Goal: Task Accomplishment & Management: Use online tool/utility

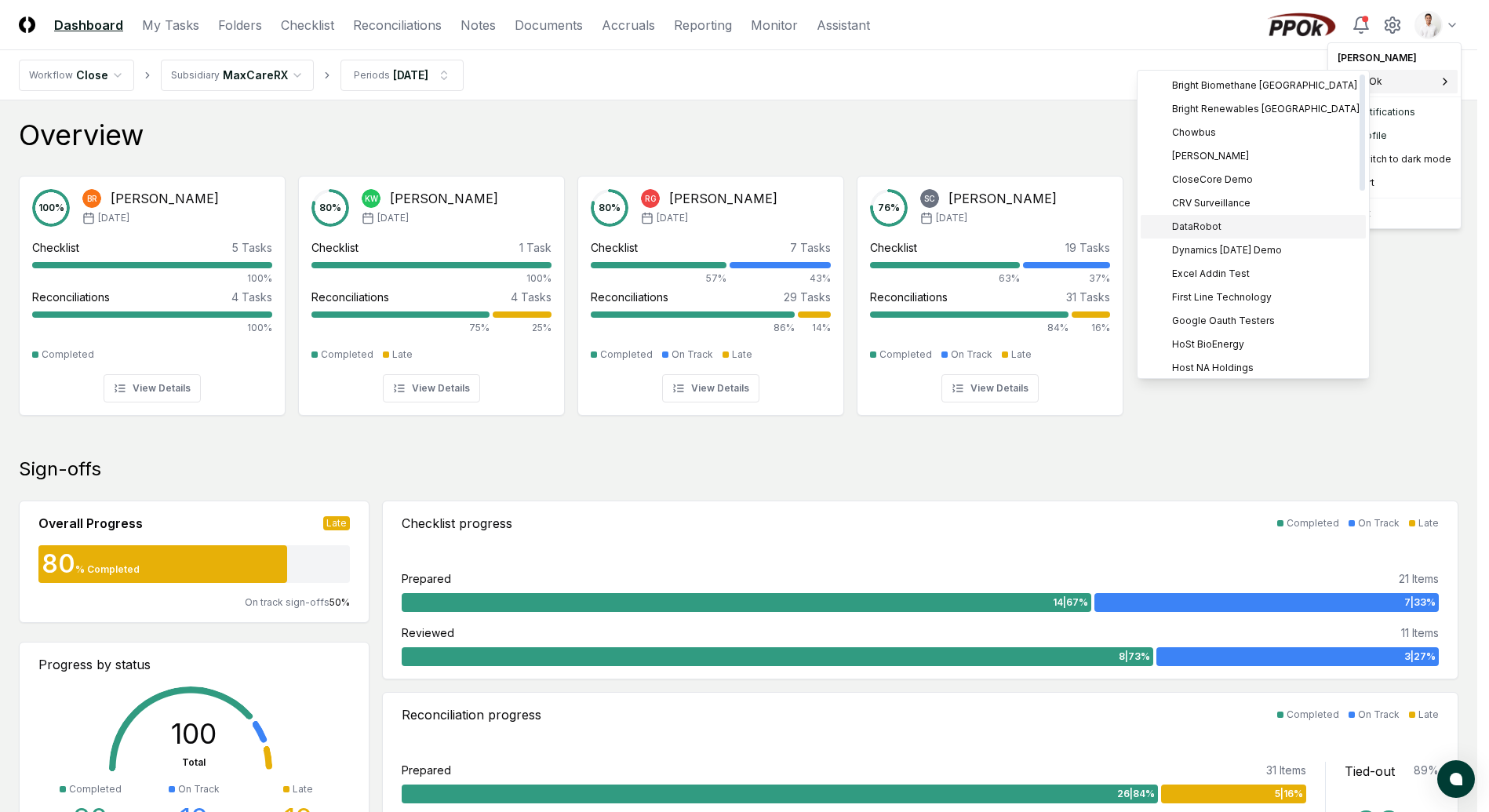
click at [1224, 222] on div "DataRobot" at bounding box center [1254, 226] width 225 height 23
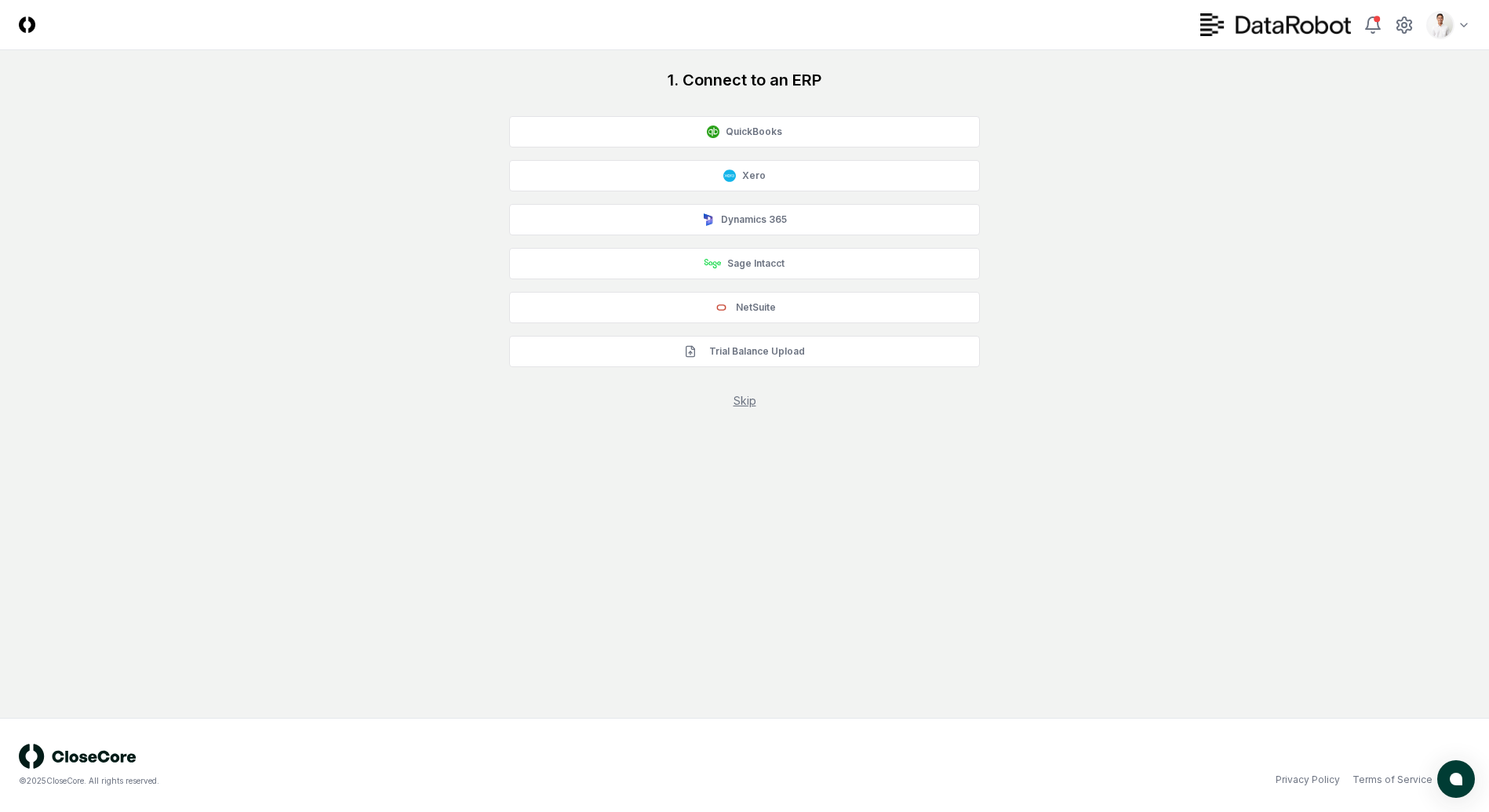
click at [1134, 133] on div "1. Connect to an ERP QuickBooks Xero Dynamics 365 Sage Intacct NetSuite Trial B…" at bounding box center [744, 239] width 1452 height 339
click at [1243, 127] on div "1. Connect to an ERP QuickBooks Xero Dynamics 365 Sage Intacct NetSuite Trial B…" at bounding box center [744, 239] width 1452 height 339
click at [1276, 164] on div "1. Connect to an ERP QuickBooks Xero Dynamics 365 Sage Intacct NetSuite Trial B…" at bounding box center [744, 239] width 1452 height 339
click at [1127, 145] on div "1. Connect to an ERP QuickBooks Xero Dynamics 365 Sage Intacct NetSuite Trial B…" at bounding box center [744, 239] width 1452 height 339
click at [1357, 272] on div "1. Connect to an ERP QuickBooks Xero Dynamics 365 Sage Intacct NetSuite Trial B…" at bounding box center [744, 239] width 1452 height 339
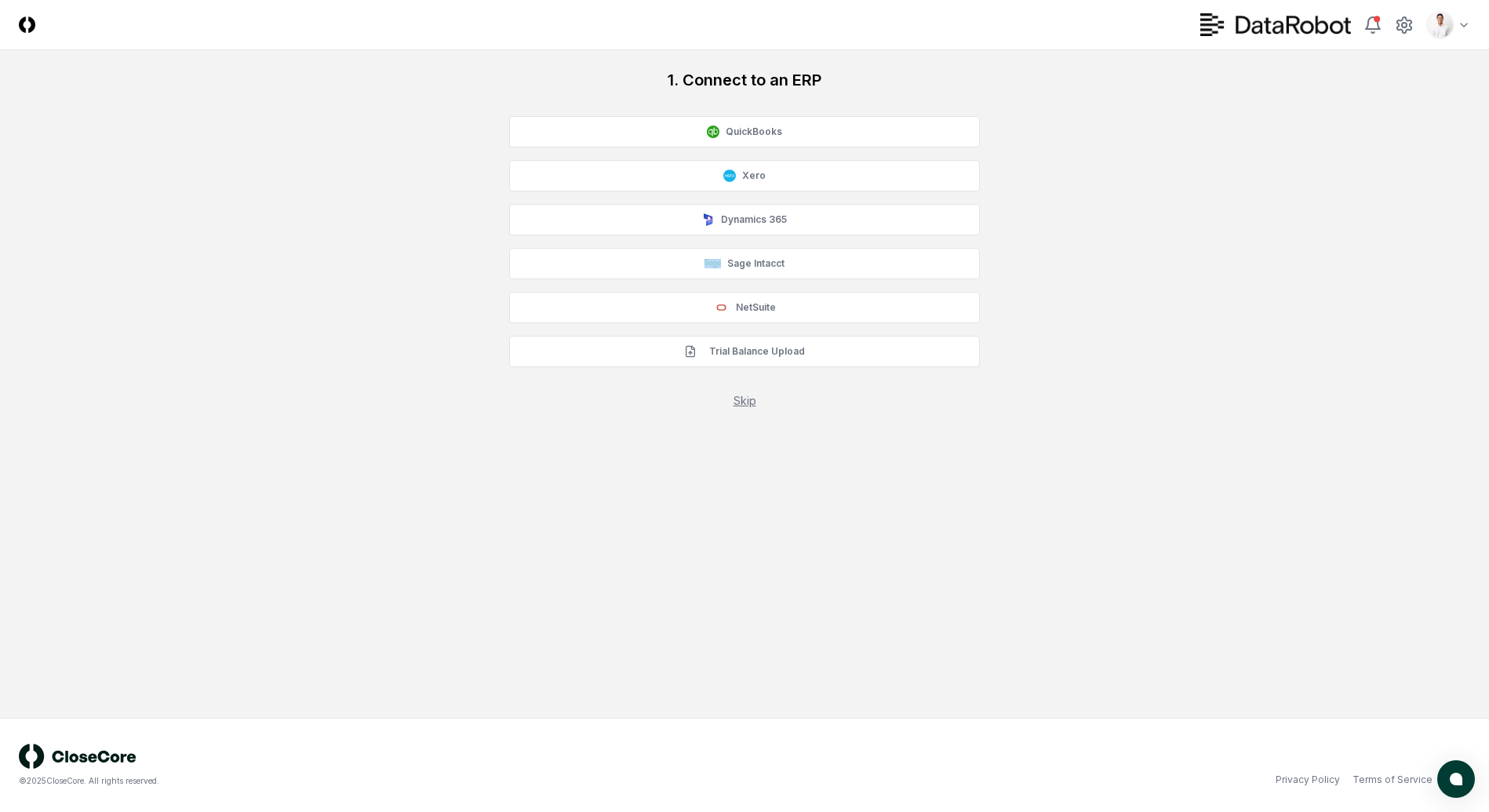
click at [1325, 240] on div "1. Connect to an ERP QuickBooks Xero Dynamics 365 Sage Intacct NetSuite Trial B…" at bounding box center [744, 239] width 1452 height 339
drag, startPoint x: 1175, startPoint y: 126, endPoint x: 1176, endPoint y: 87, distance: 39.0
click at [1176, 124] on div "1. Connect to an ERP QuickBooks Xero Dynamics 365 Sage Intacct NetSuite Trial B…" at bounding box center [744, 239] width 1452 height 339
click at [1026, 8] on header "CloseCore Toggle navigation menu Toggle user menu" at bounding box center [744, 25] width 1489 height 50
click at [347, 135] on div "1. Connect to an ERP QuickBooks Xero Dynamics 365 Sage Intacct NetSuite Trial B…" at bounding box center [744, 239] width 1452 height 339
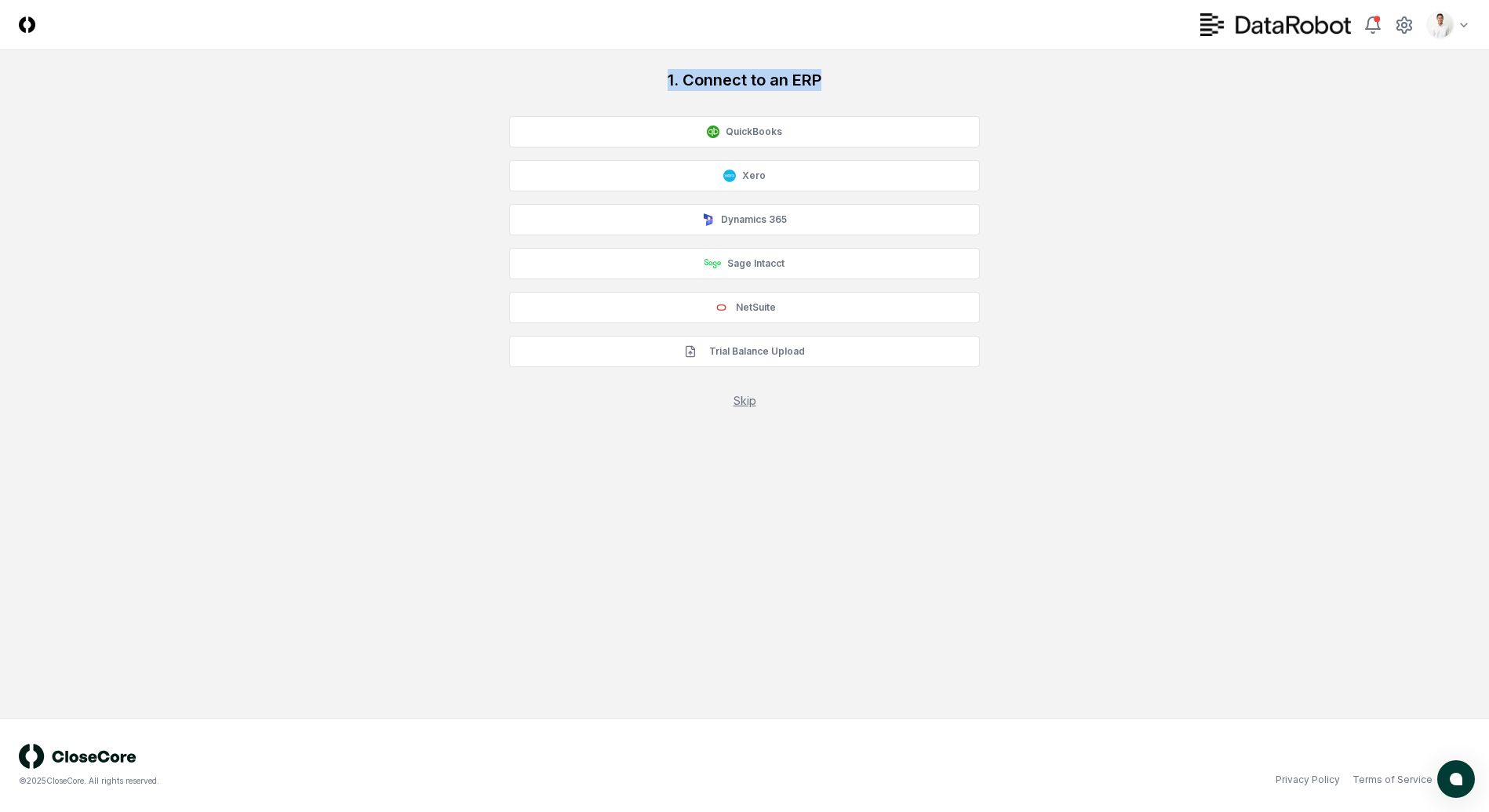
drag, startPoint x: 679, startPoint y: 82, endPoint x: 880, endPoint y: 72, distance: 201.2
click at [880, 72] on h1 "1. Connect to an ERP" at bounding box center [744, 80] width 471 height 22
click at [839, 314] on button "NetSuite" at bounding box center [744, 307] width 471 height 31
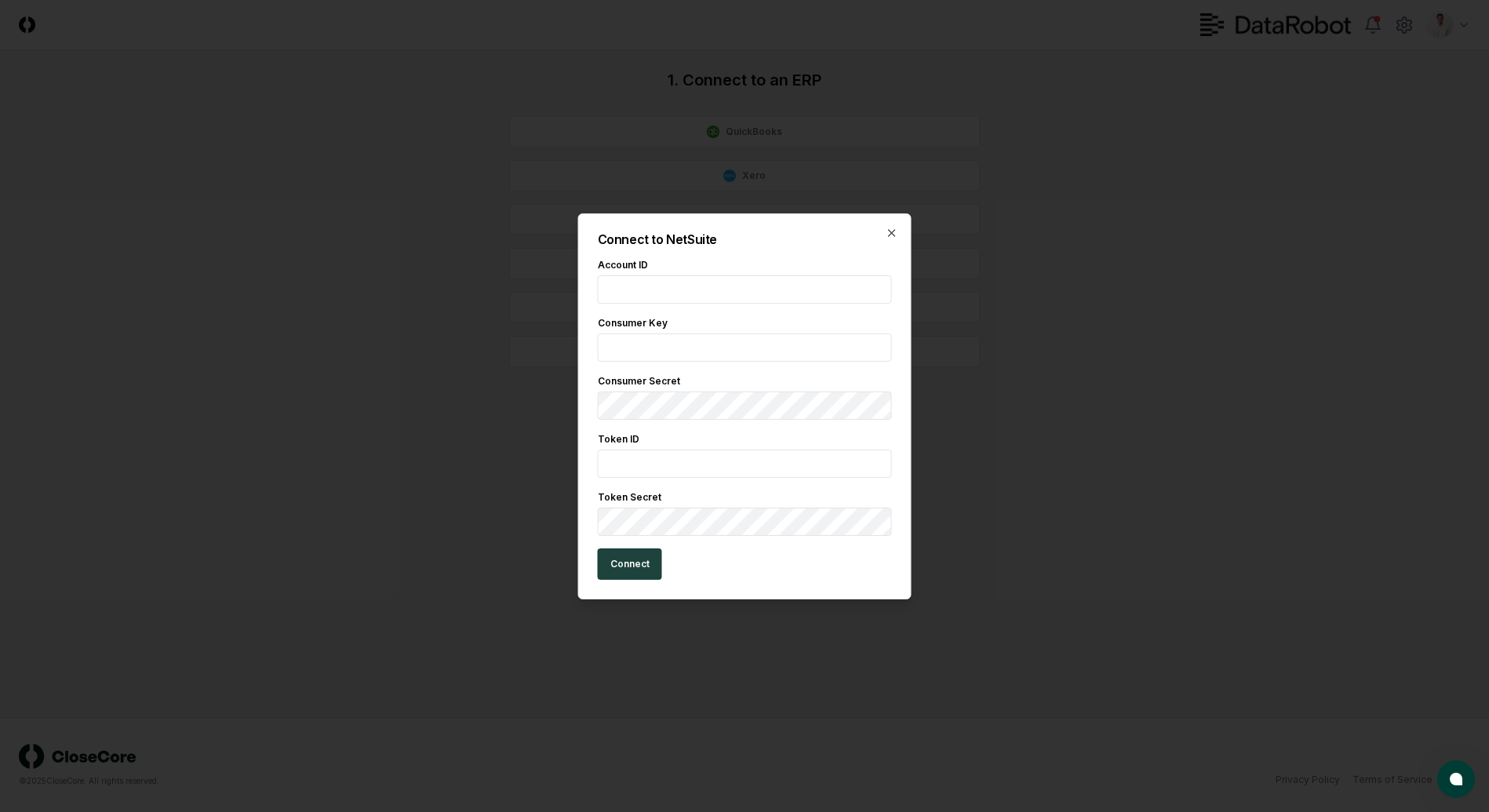
click at [1151, 349] on div at bounding box center [744, 406] width 1489 height 812
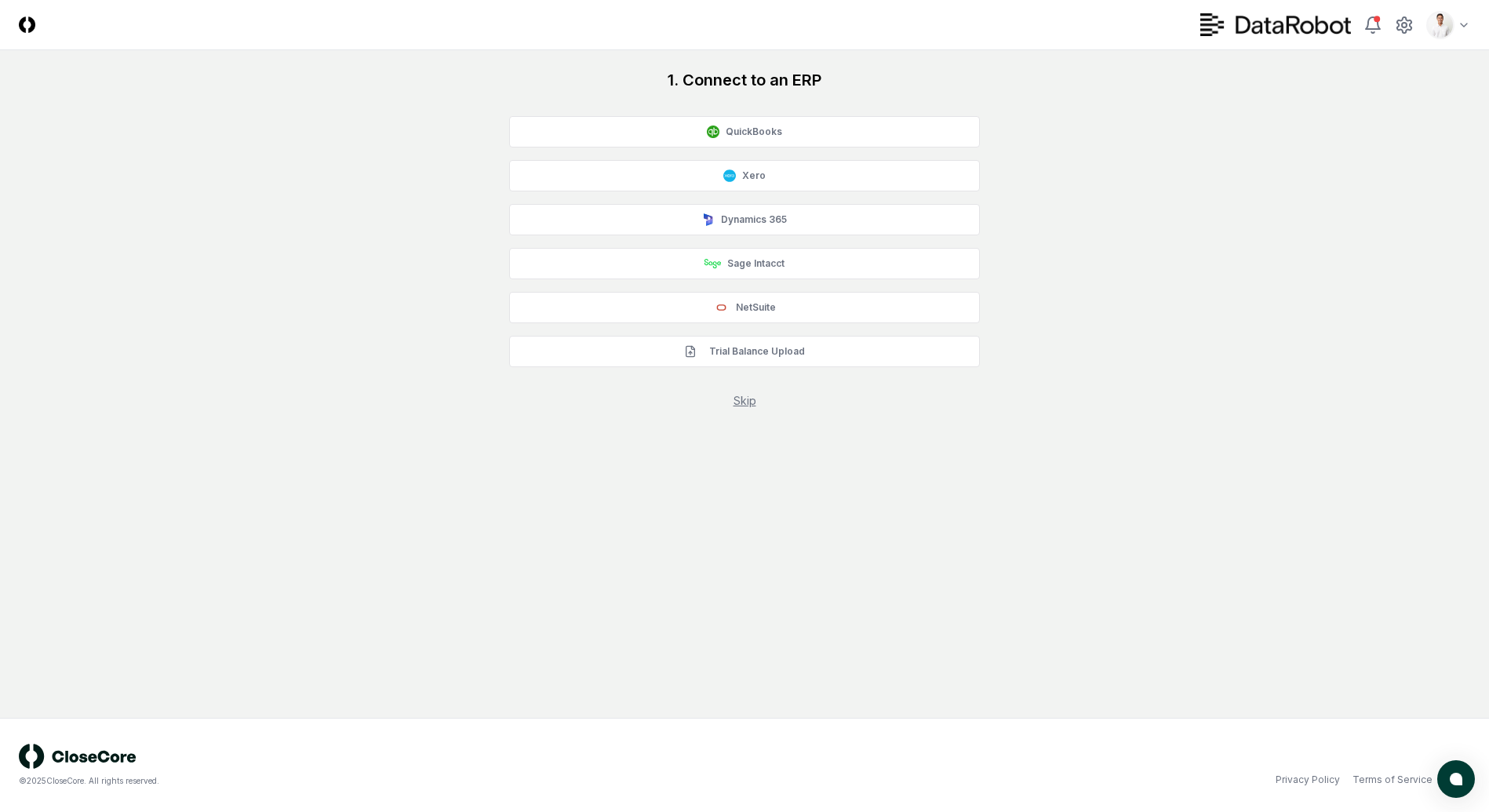
click at [1195, 187] on div "1. Connect to an ERP QuickBooks Xero Dynamics 365 Sage Intacct NetSuite Trial B…" at bounding box center [744, 239] width 1452 height 339
click at [1409, 26] on icon at bounding box center [1404, 25] width 14 height 16
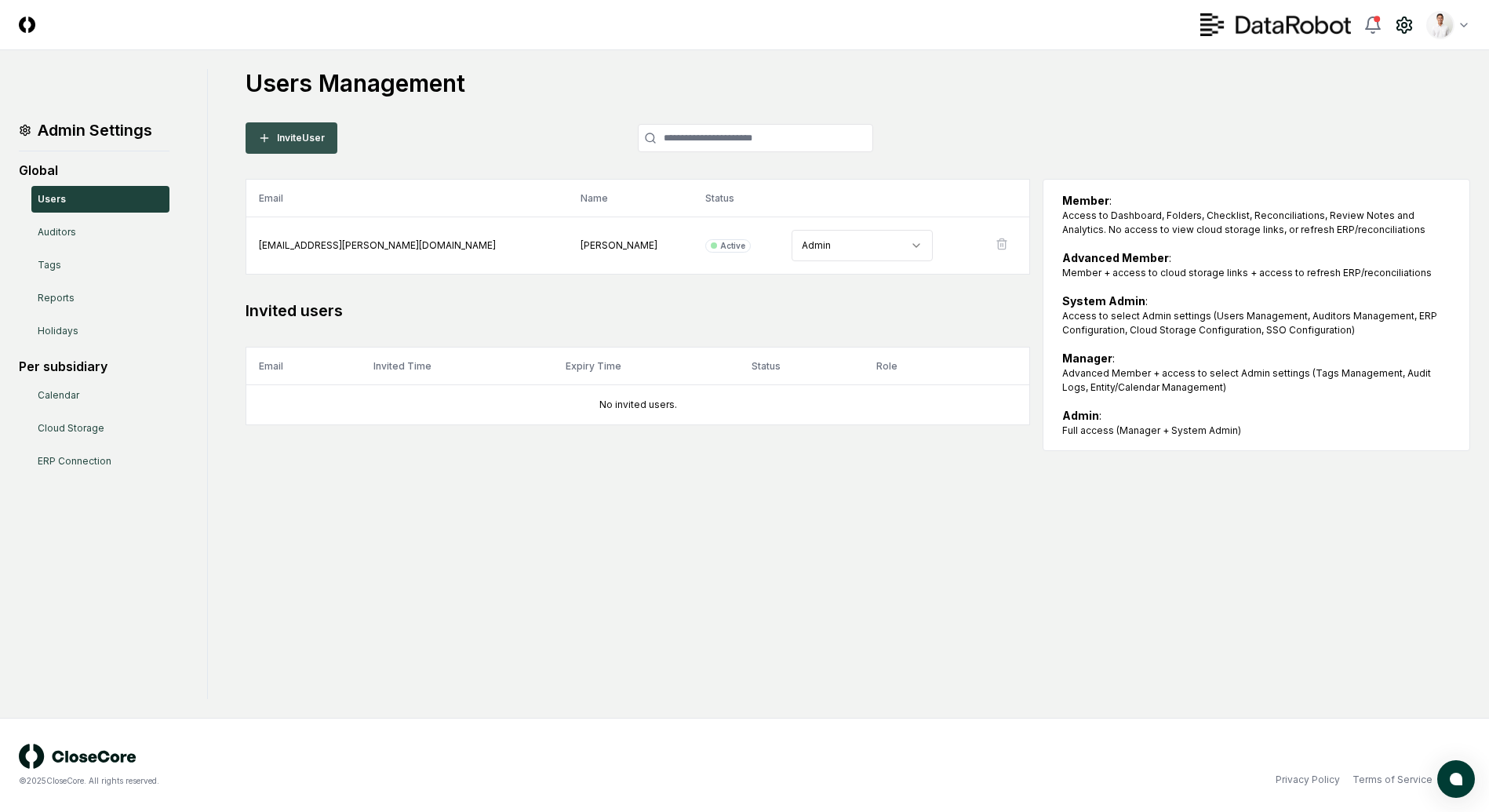
click at [292, 144] on button "Invite User" at bounding box center [292, 138] width 92 height 31
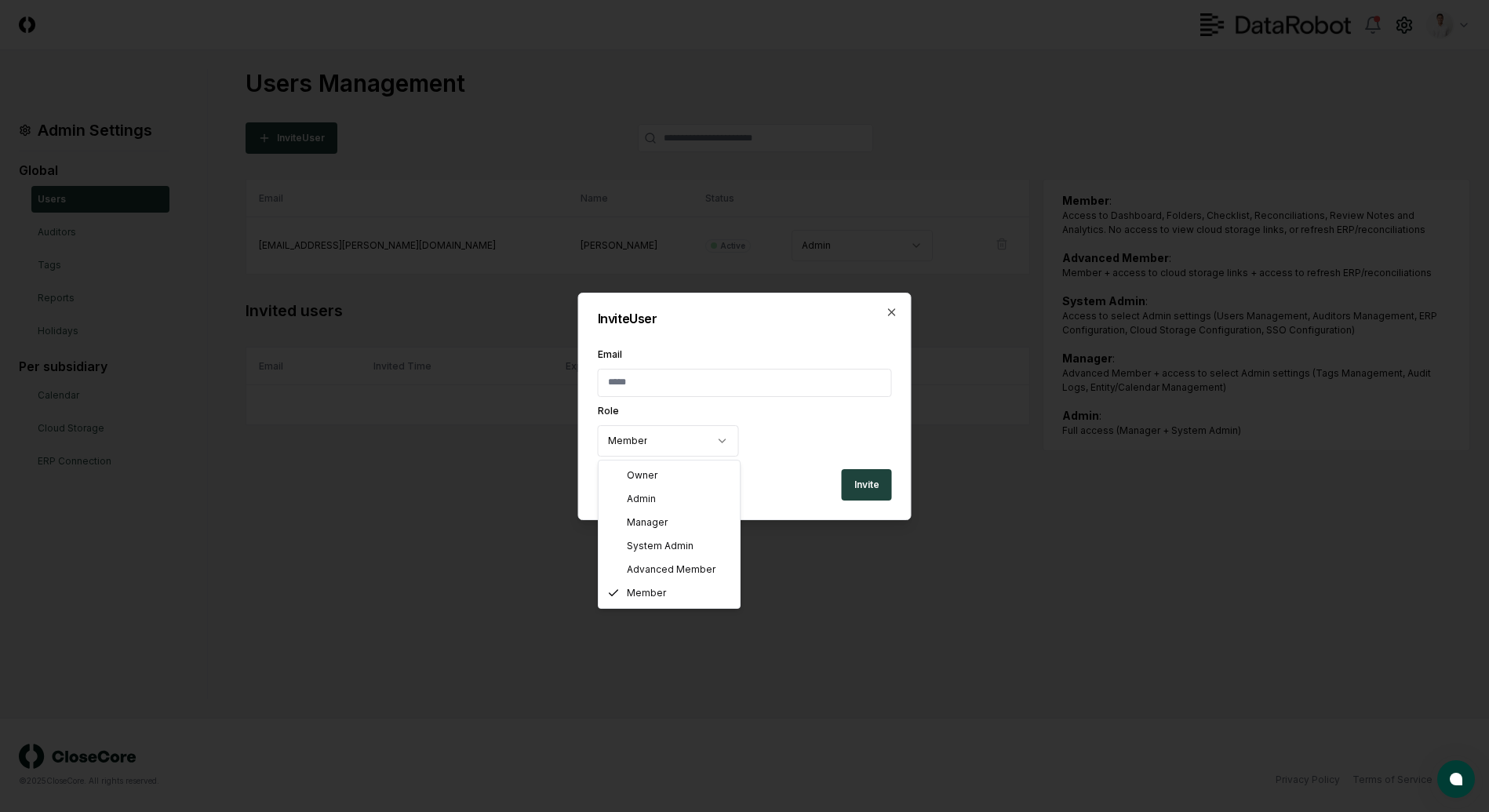
click at [680, 448] on body "CloseCore Toggle navigation menu Toggle user menu Admin Settings Global Users A…" at bounding box center [744, 406] width 1489 height 812
click at [893, 309] on body "CloseCore Toggle navigation menu Toggle user menu Admin Settings Global Users A…" at bounding box center [744, 406] width 1489 height 812
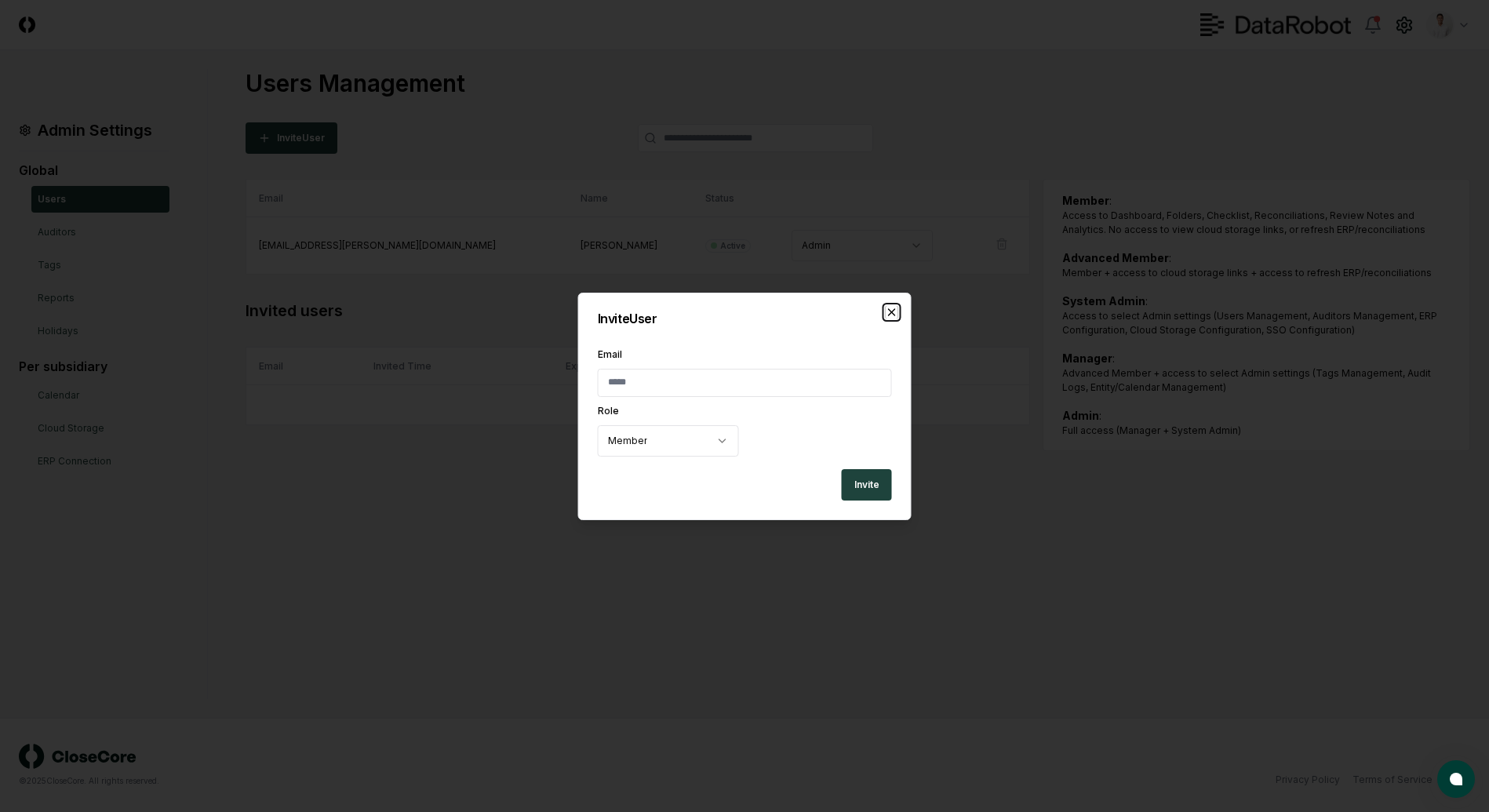
click at [889, 314] on icon "button" at bounding box center [892, 312] width 6 height 6
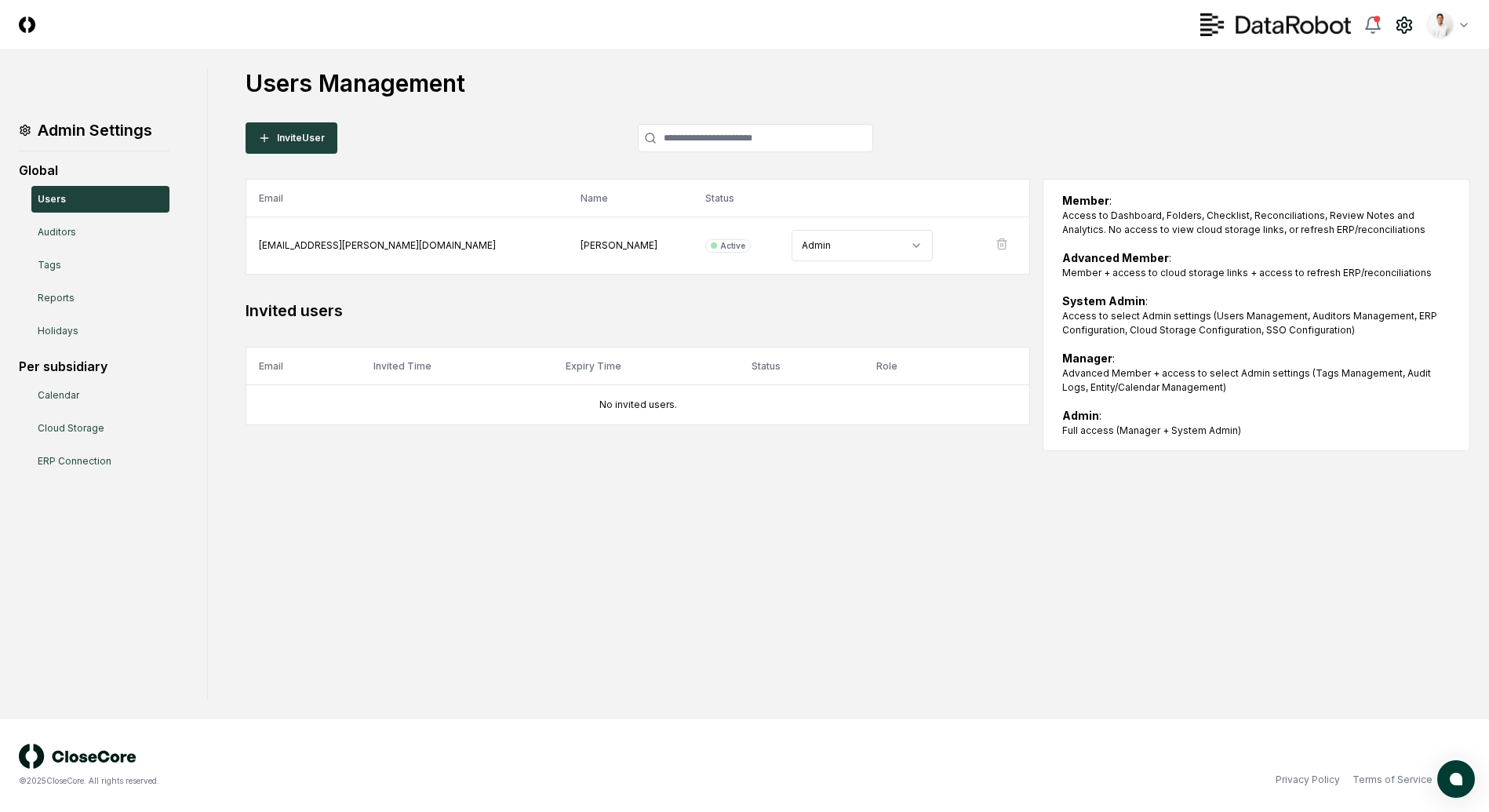
click at [1020, 67] on main "Admin Settings Global Users Auditors Tags Reports Holidays Per subsidiary Calen…" at bounding box center [744, 383] width 1489 height 667
click at [1112, 45] on header "CloseCore Toggle navigation menu Toggle user menu" at bounding box center [744, 25] width 1489 height 50
click at [1075, 112] on div "Users Management Invite User Email Name Status Role manny.birrueta@datarobot.co…" at bounding box center [858, 260] width 1225 height 382
click at [1076, 61] on main "Admin Settings Global Users Auditors Tags Reports Holidays Per subsidiary Calen…" at bounding box center [744, 383] width 1489 height 667
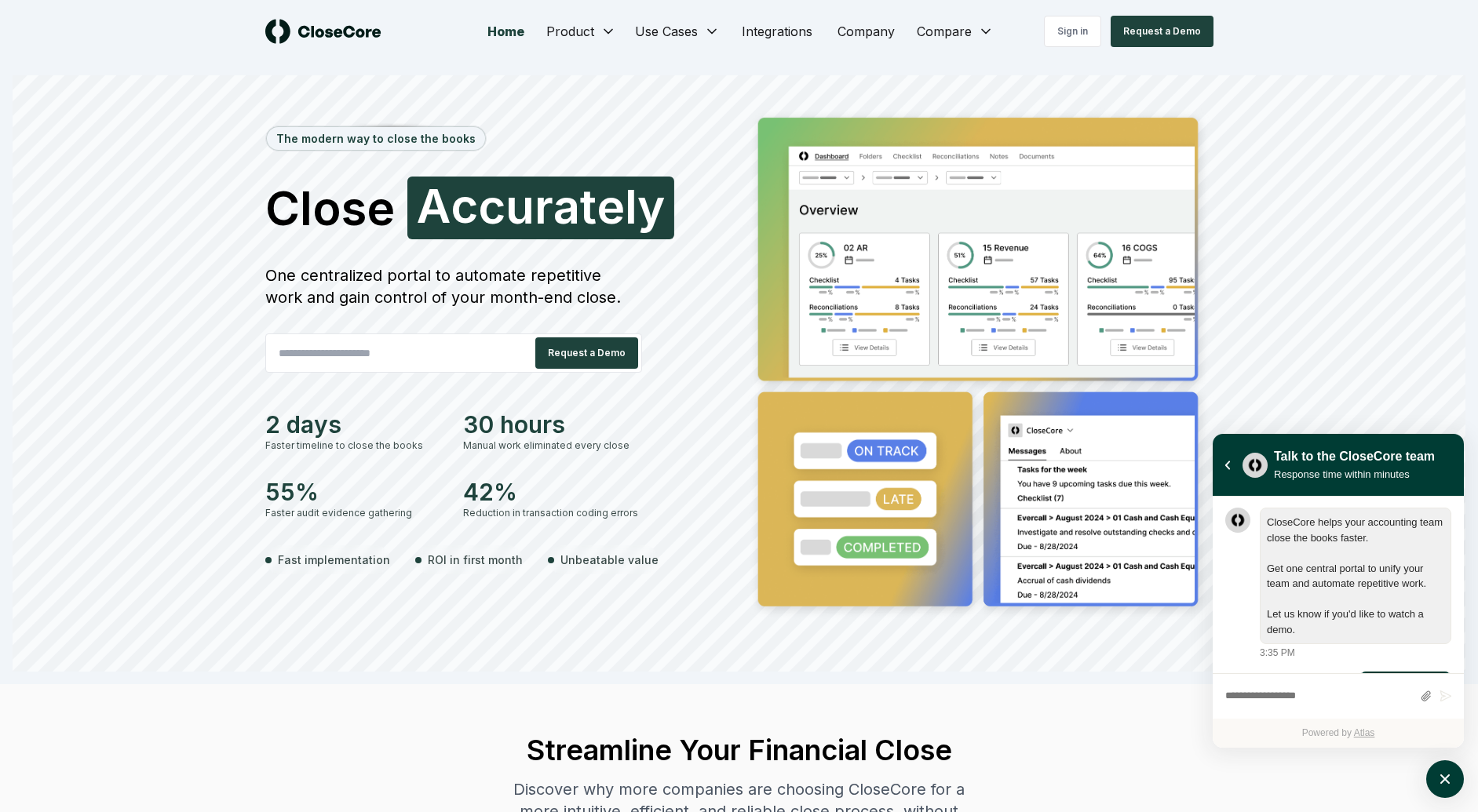
scroll to position [55, 0]
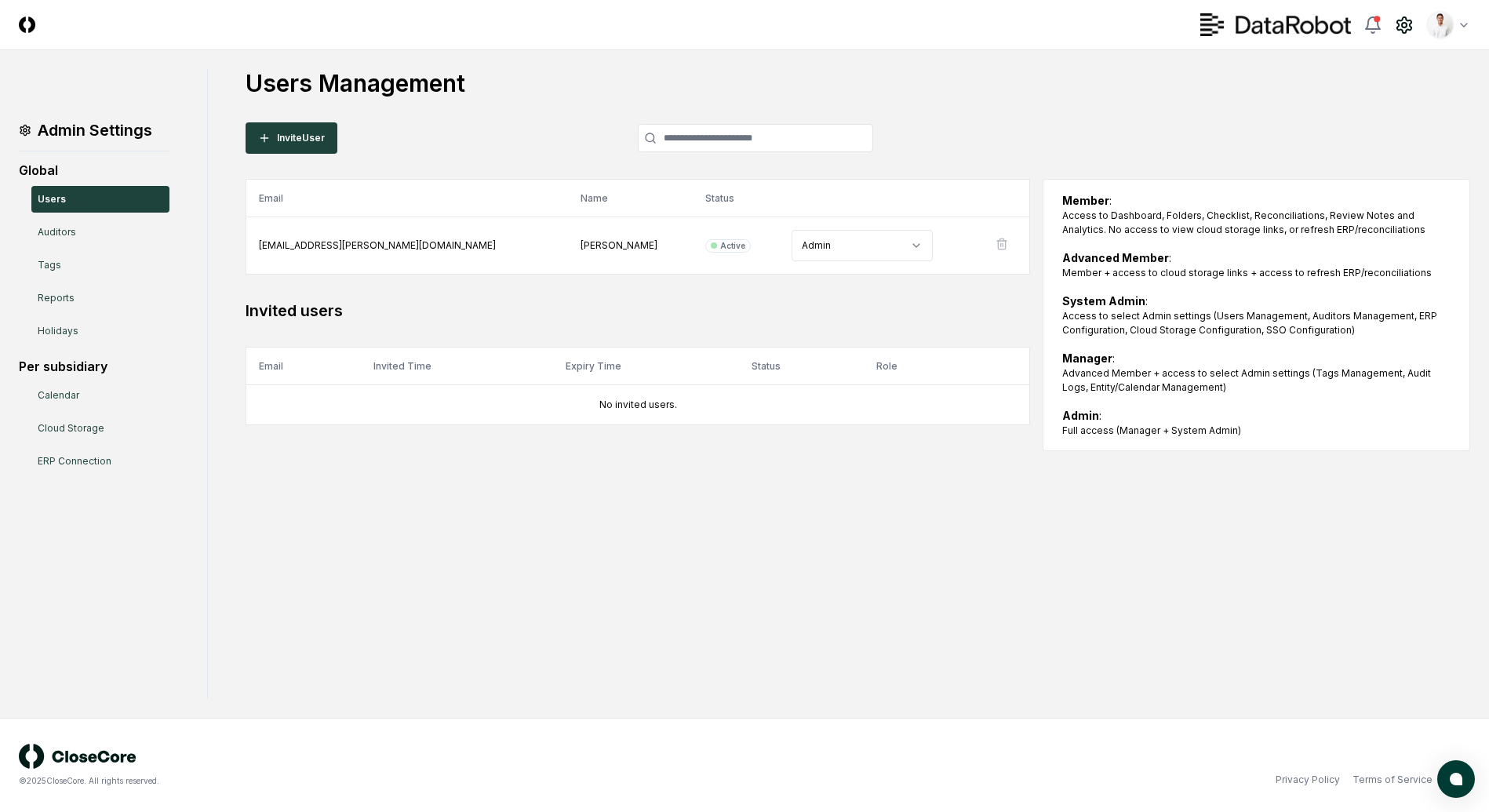
click at [996, 82] on h1 "Users Management" at bounding box center [858, 83] width 1225 height 29
click at [1060, 63] on main "Admin Settings Global Users Auditors Tags Reports Holidays Per subsidiary Calen…" at bounding box center [744, 383] width 1489 height 667
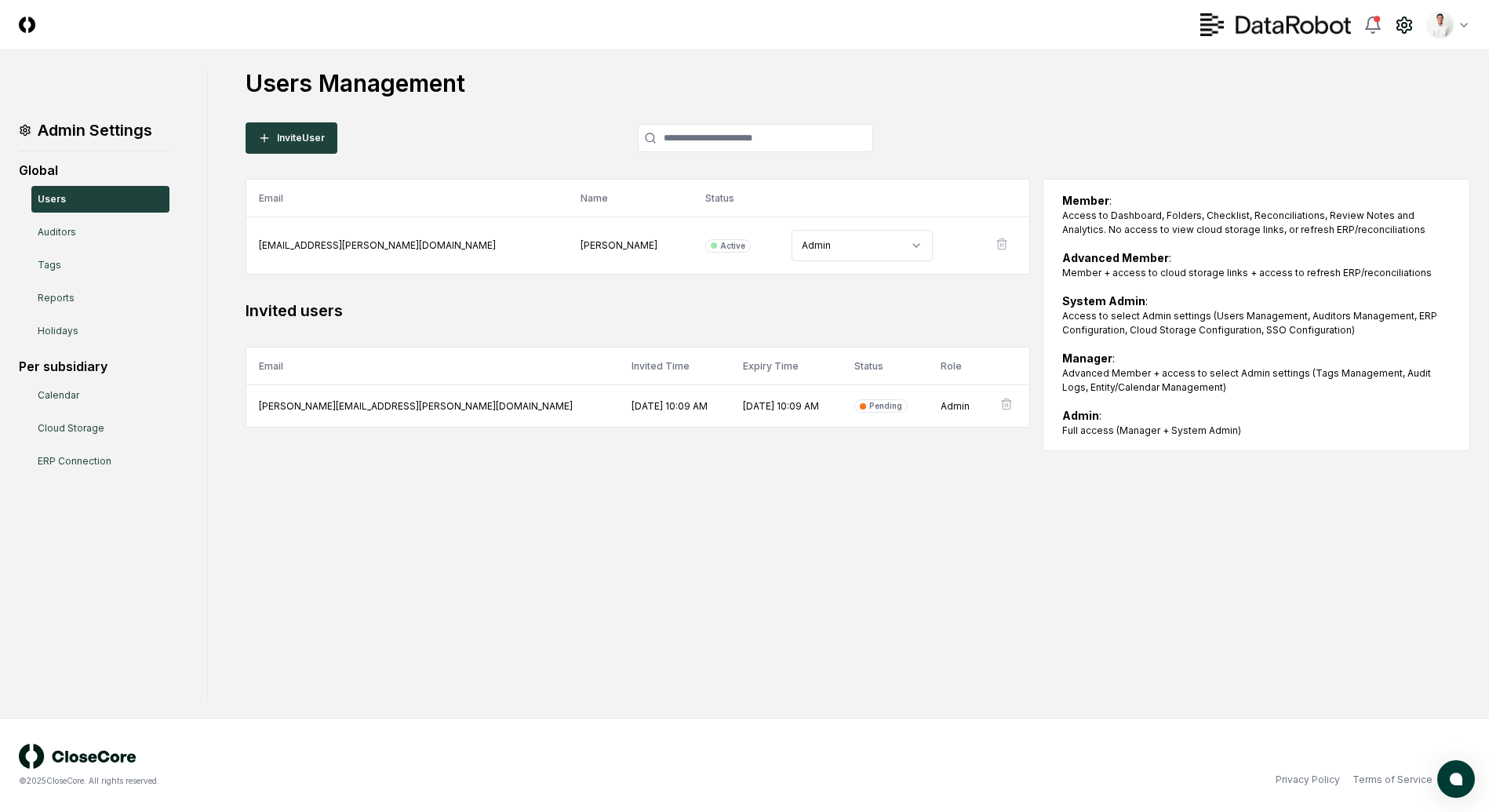
click at [1188, 102] on div "Users Management Invite User Email Name Status Role manny.birrueta@datarobot.co…" at bounding box center [858, 260] width 1225 height 382
click at [1118, 151] on div "Users Management Invite User Email Name Status Role manny.birrueta@datarobot.co…" at bounding box center [858, 260] width 1225 height 382
click at [1086, 113] on div "Users Management Invite User Email Name Status Role manny.birrueta@datarobot.co…" at bounding box center [858, 260] width 1225 height 382
click at [912, 569] on div "Admin Settings Global Users Auditors Tags Reports Holidays Per subsidiary Calen…" at bounding box center [744, 384] width 1452 height 630
click at [1004, 39] on header "CloseCore Toggle navigation menu Toggle user menu" at bounding box center [744, 25] width 1489 height 50
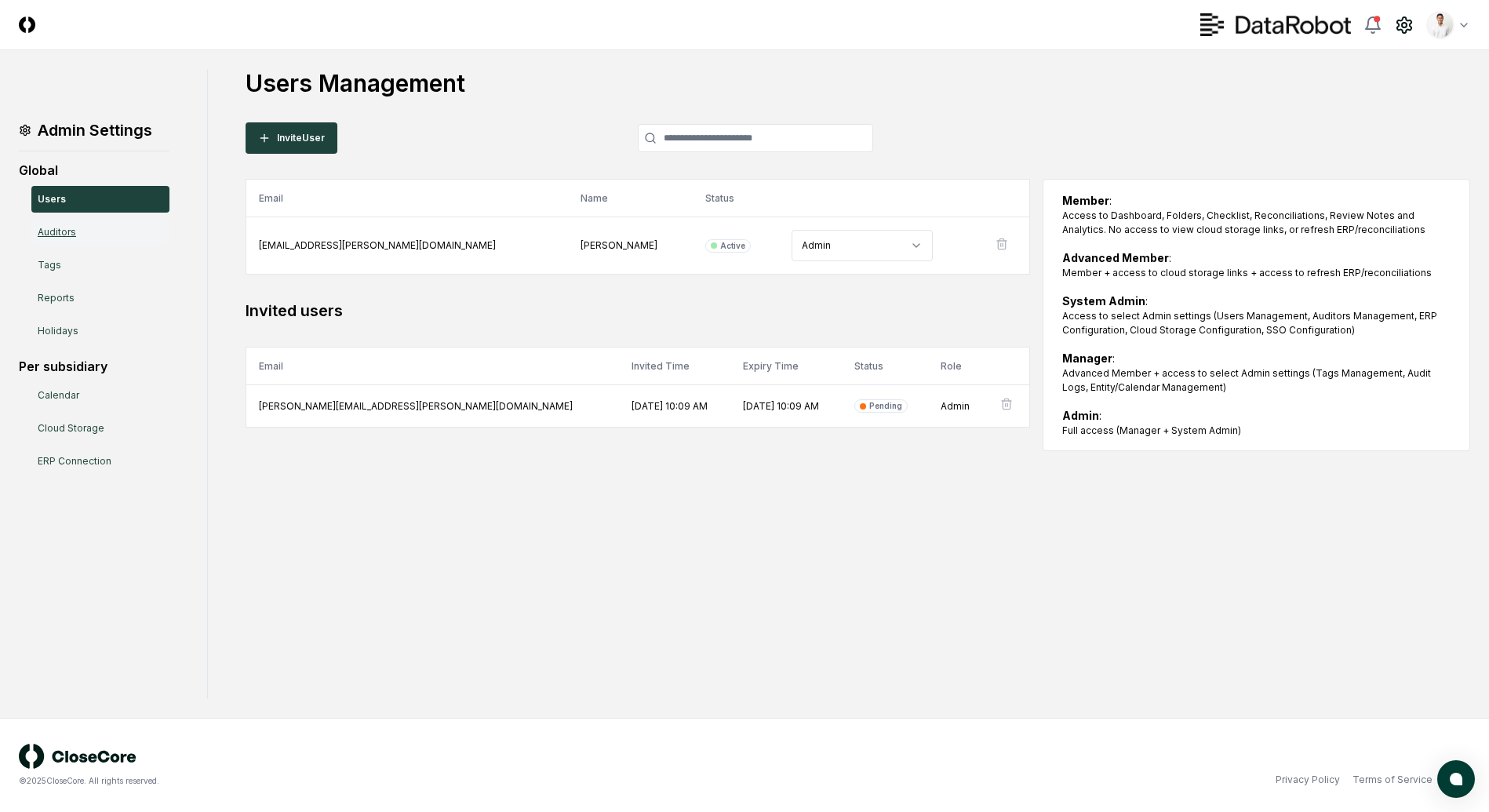
click at [96, 233] on link "Auditors" at bounding box center [100, 232] width 139 height 27
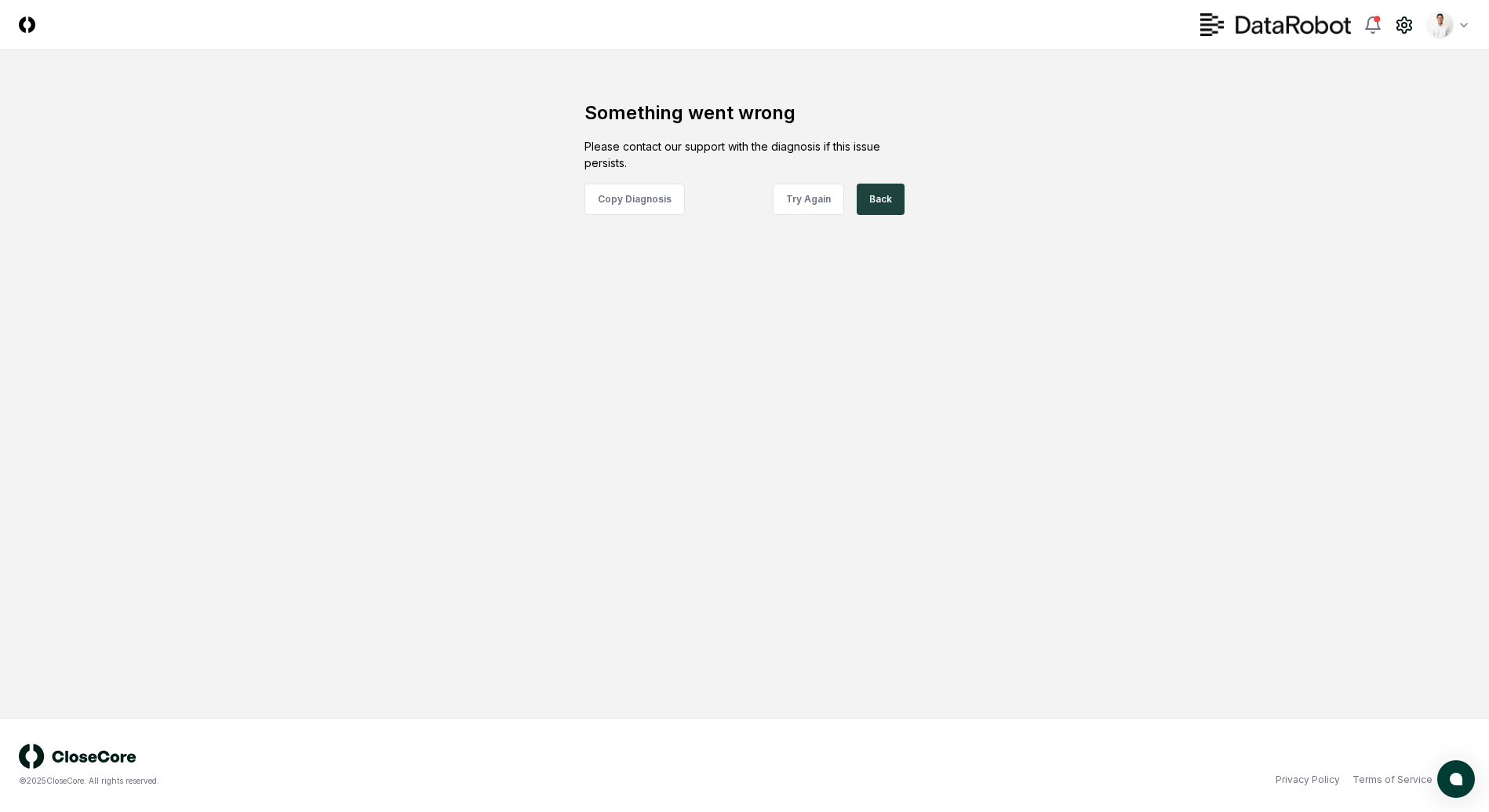
click at [488, 54] on main "Something went wrong Please contact our support with the diagnosis if this issu…" at bounding box center [744, 383] width 1489 height 667
click at [1446, 28] on html "CloseCore Toggle navigation menu Toggle user menu Something went wrong Please c…" at bounding box center [744, 406] width 1489 height 812
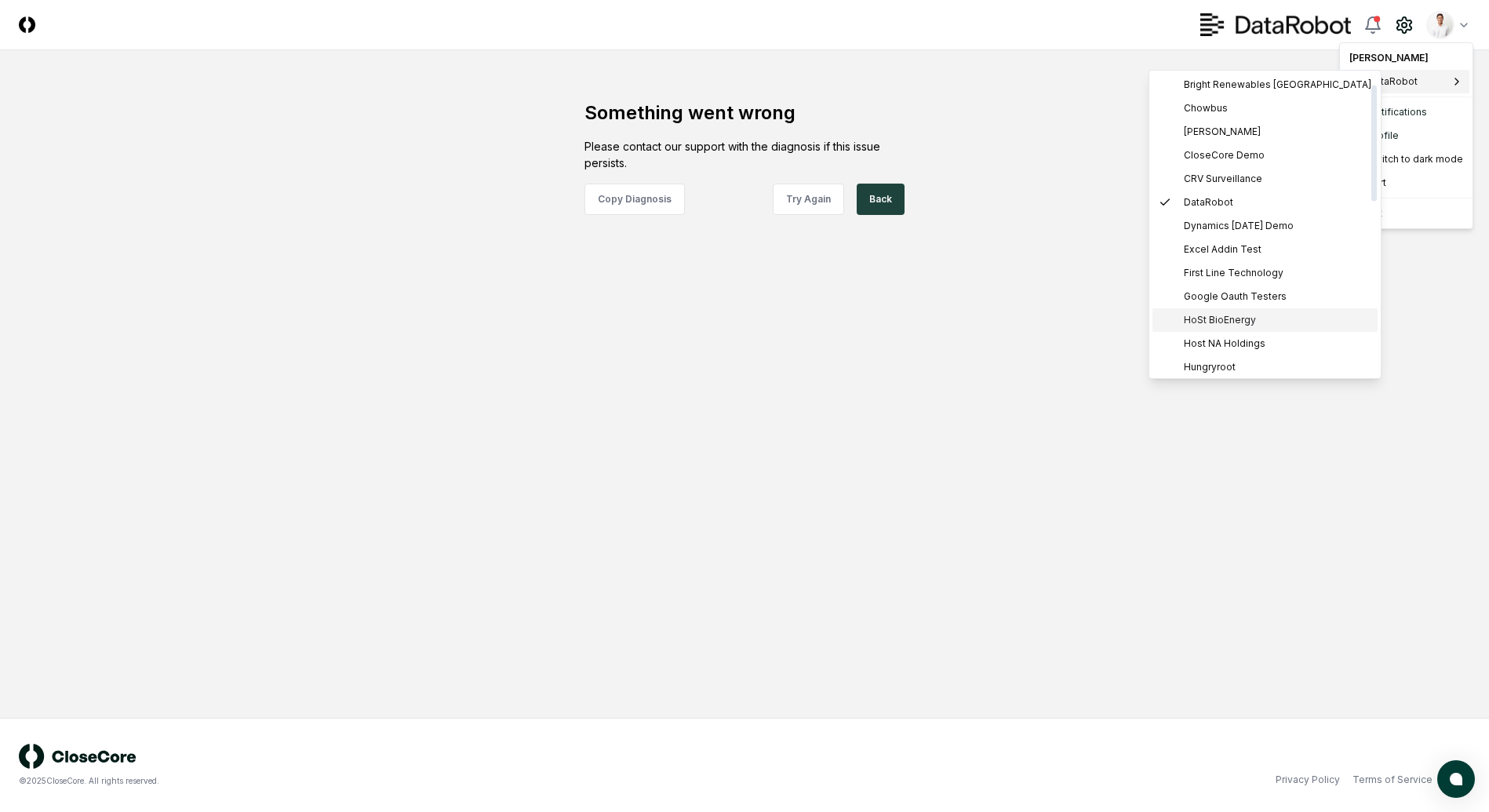
scroll to position [34, 0]
click at [1245, 330] on span "Host NA Holdings" at bounding box center [1225, 334] width 81 height 14
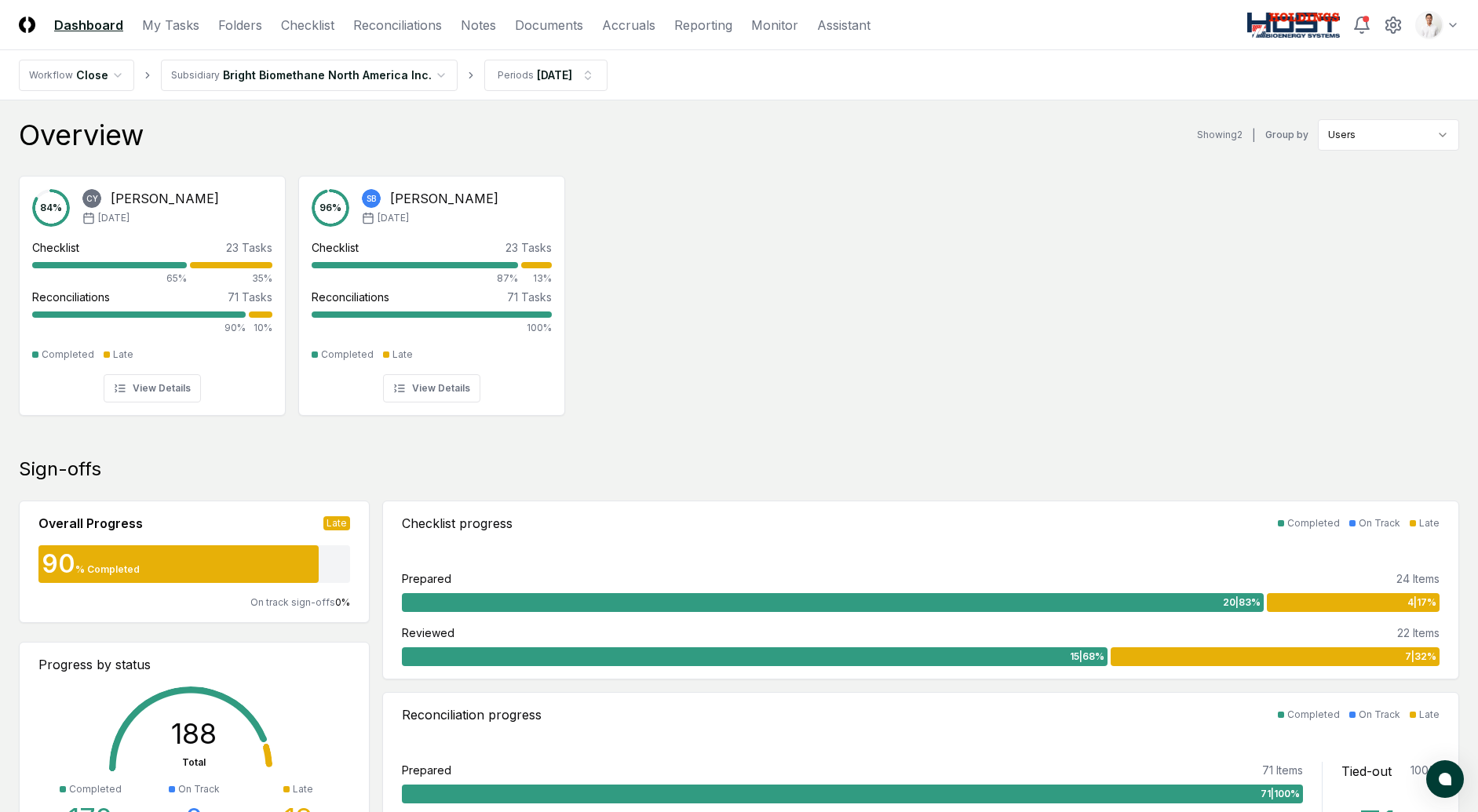
click at [1392, 34] on div "Toggle user menu" at bounding box center [1353, 25] width 213 height 29
click at [1393, 29] on icon at bounding box center [1393, 25] width 19 height 19
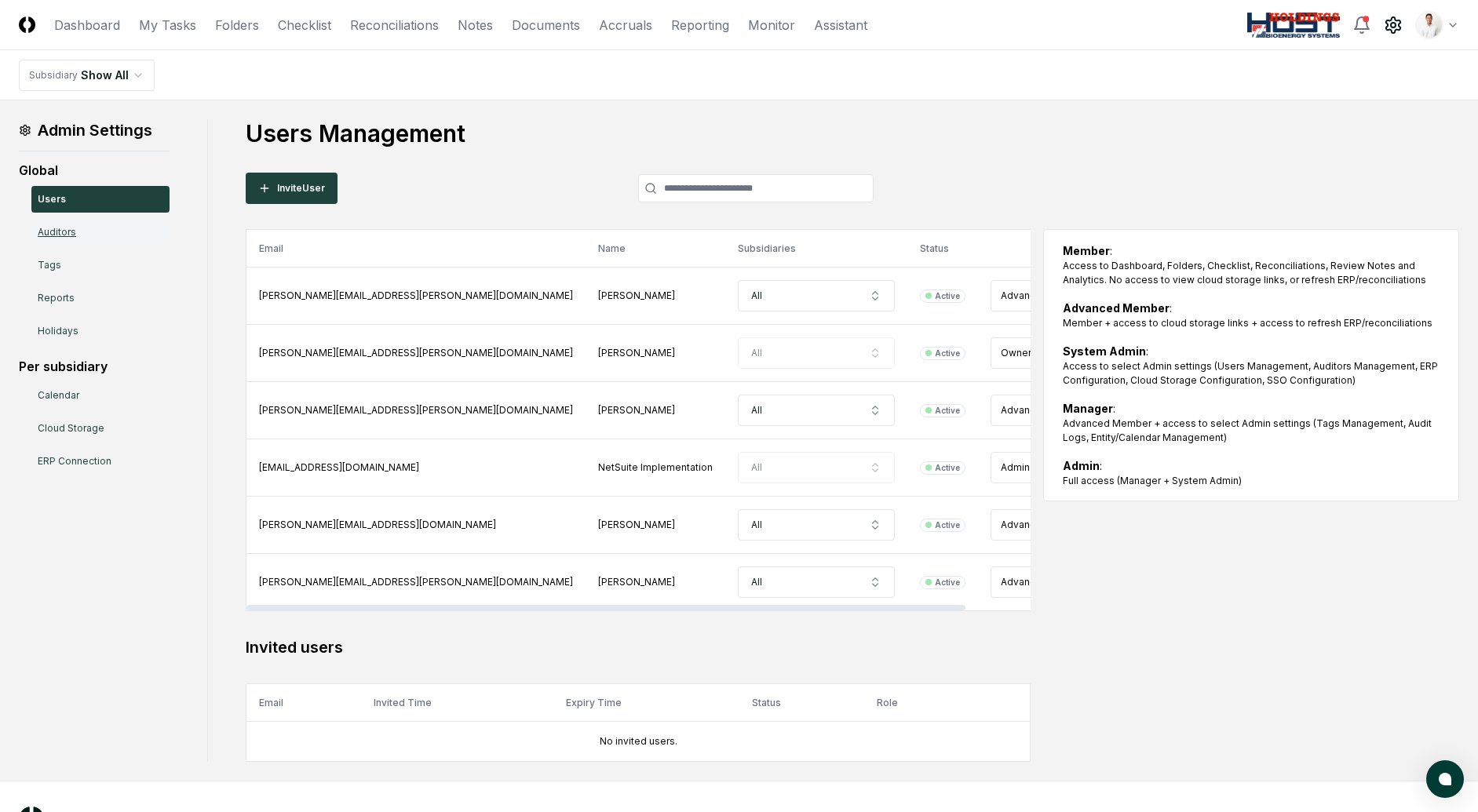
click at [137, 232] on link "Auditors" at bounding box center [100, 232] width 139 height 27
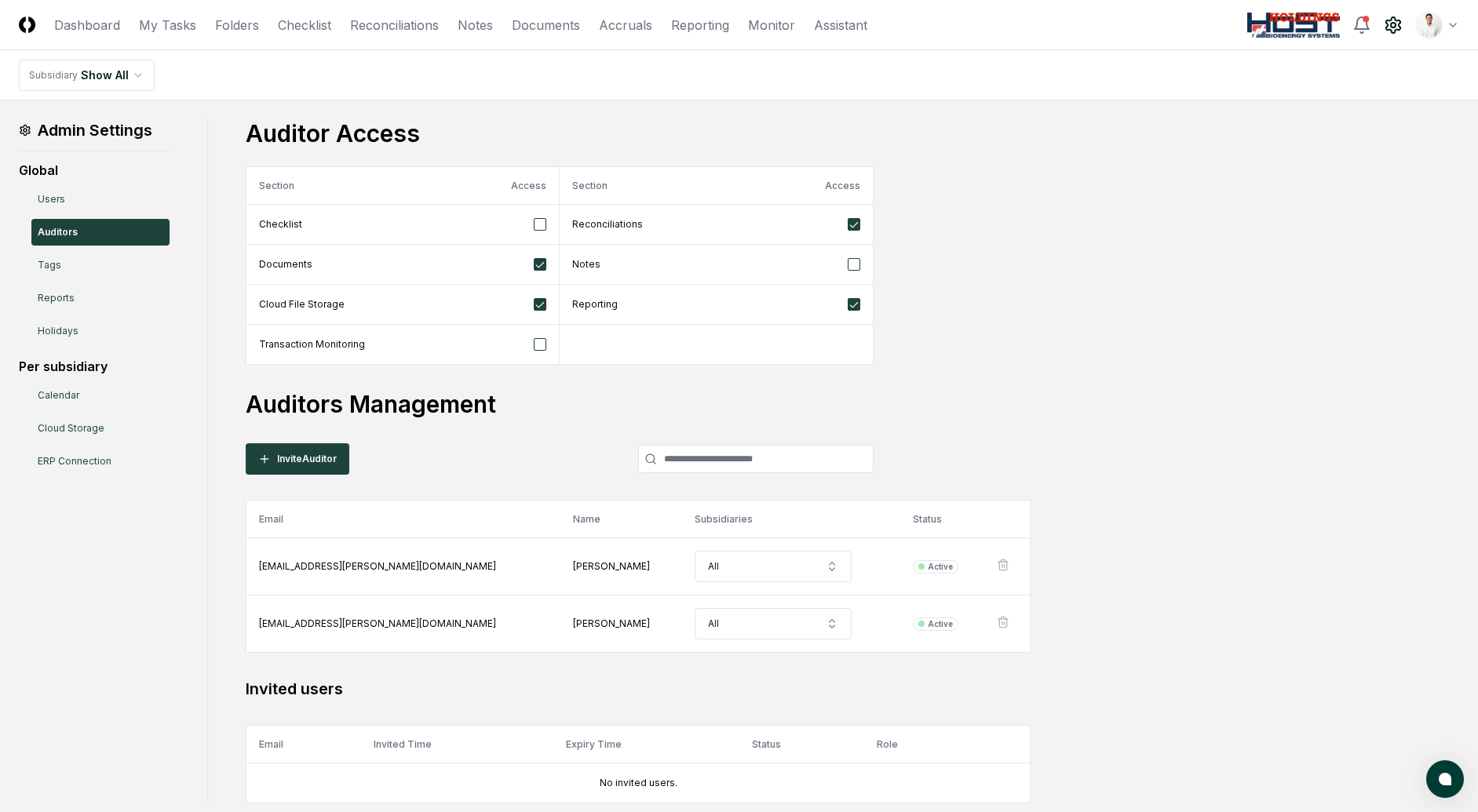
click at [1421, 28] on html "CloseCore Dashboard My Tasks Folders Checklist Reconciliations Notes Documents …" at bounding box center [739, 458] width 1478 height 917
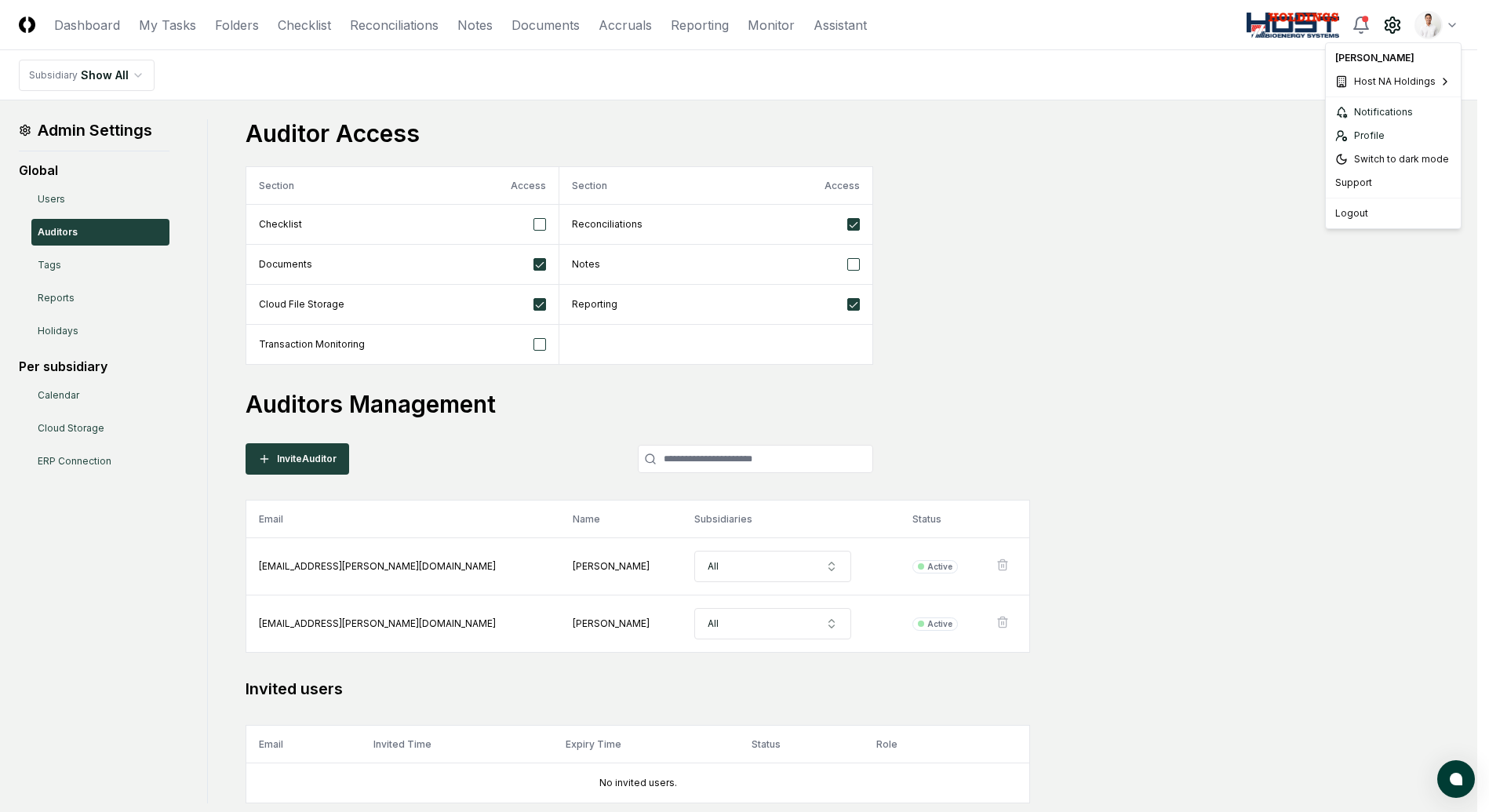
click at [1446, 27] on html "CloseCore Dashboard My Tasks Folders Checklist Reconciliations Notes Documents …" at bounding box center [744, 458] width 1489 height 917
click at [1444, 26] on html "CloseCore Dashboard My Tasks Folders Checklist Reconciliations Notes Documents …" at bounding box center [744, 458] width 1489 height 917
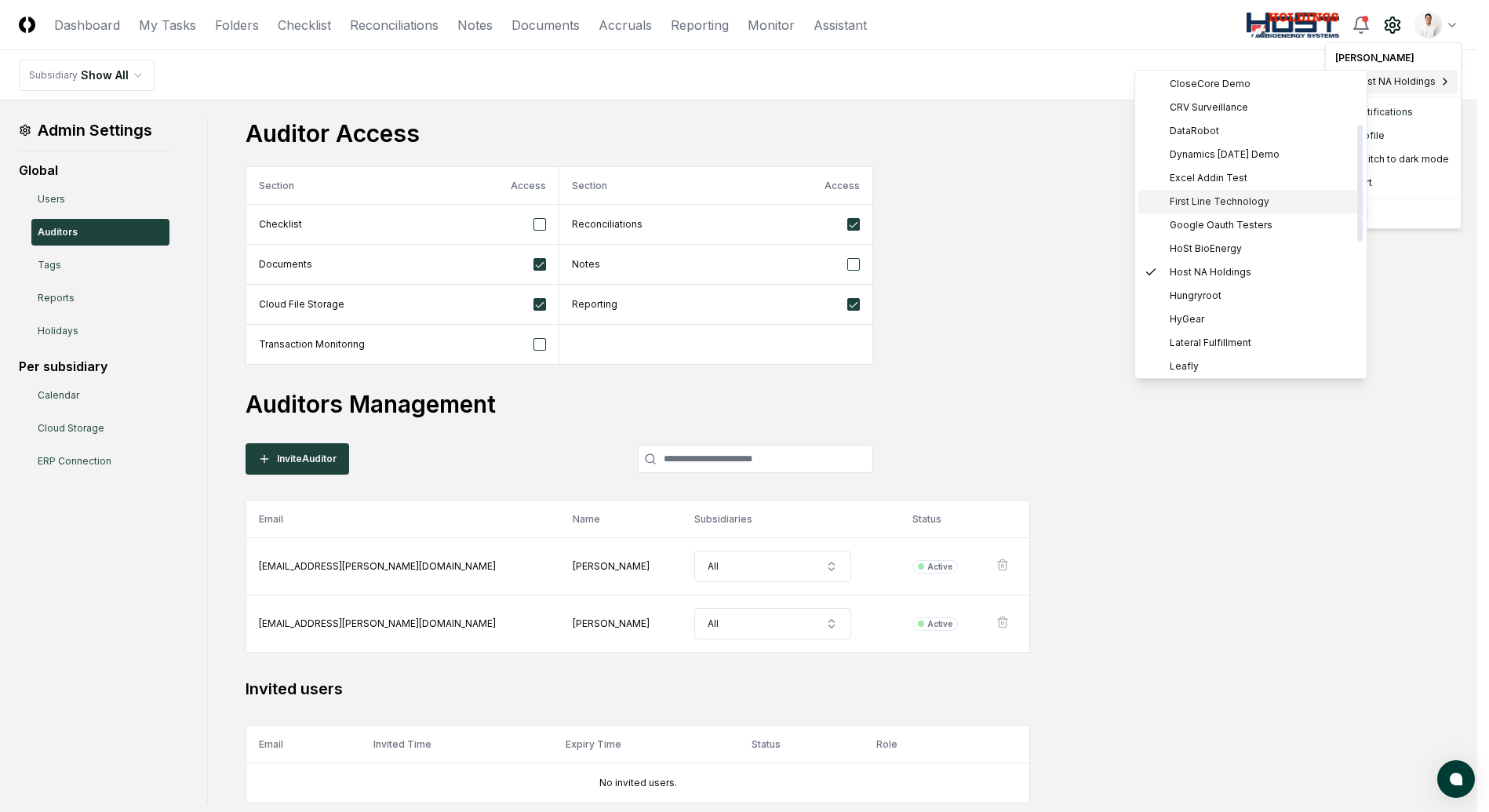
scroll to position [40, 0]
click at [1227, 185] on div "DataRobot" at bounding box center [1251, 186] width 225 height 23
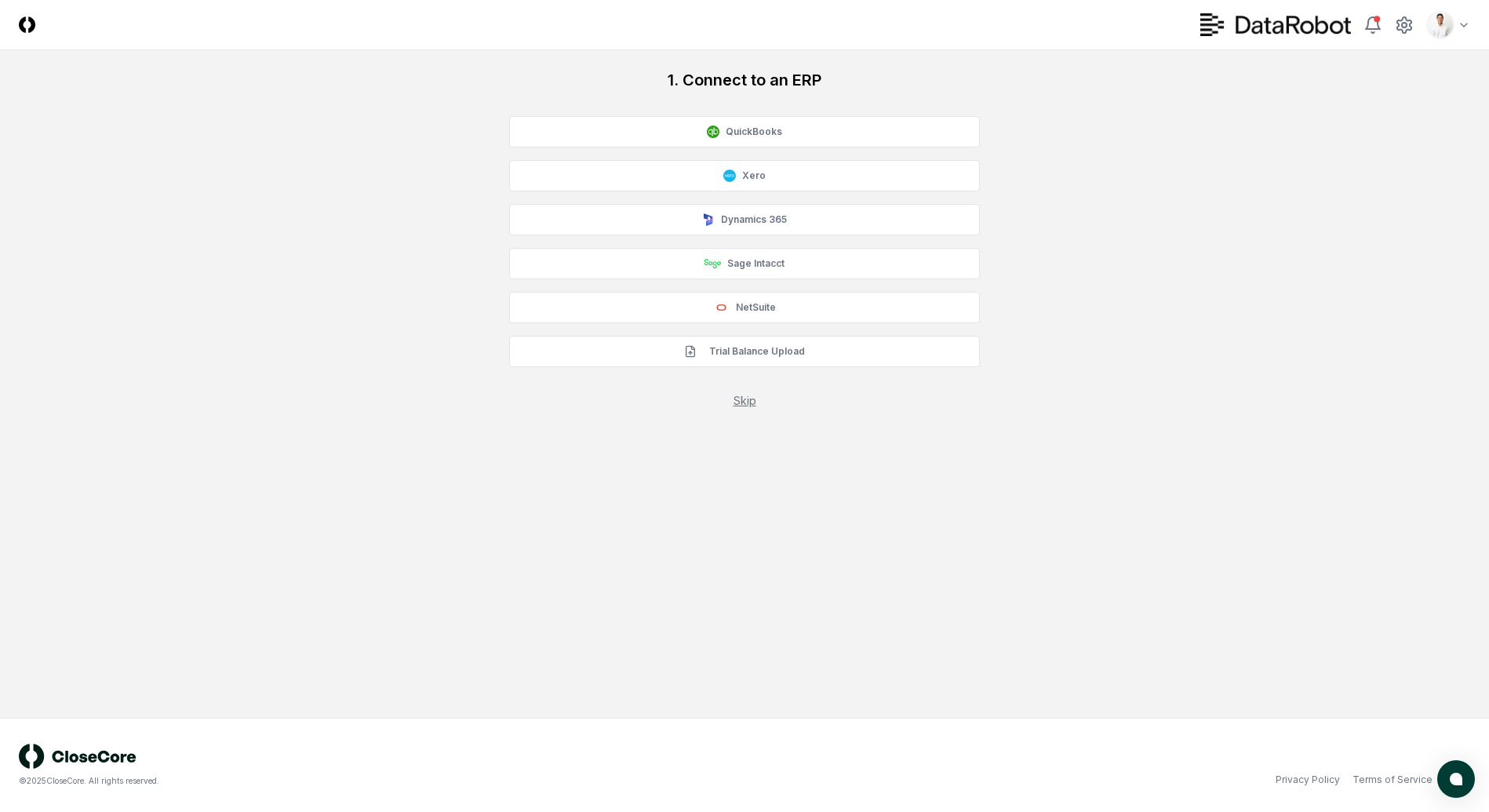
click at [1151, 274] on div "1. Connect to an ERP QuickBooks Xero Dynamics 365 Sage Intacct NetSuite Trial B…" at bounding box center [744, 239] width 1452 height 339
click at [1187, 275] on div "1. Connect to an ERP QuickBooks Xero Dynamics 365 Sage Intacct NetSuite Trial B…" at bounding box center [744, 239] width 1452 height 339
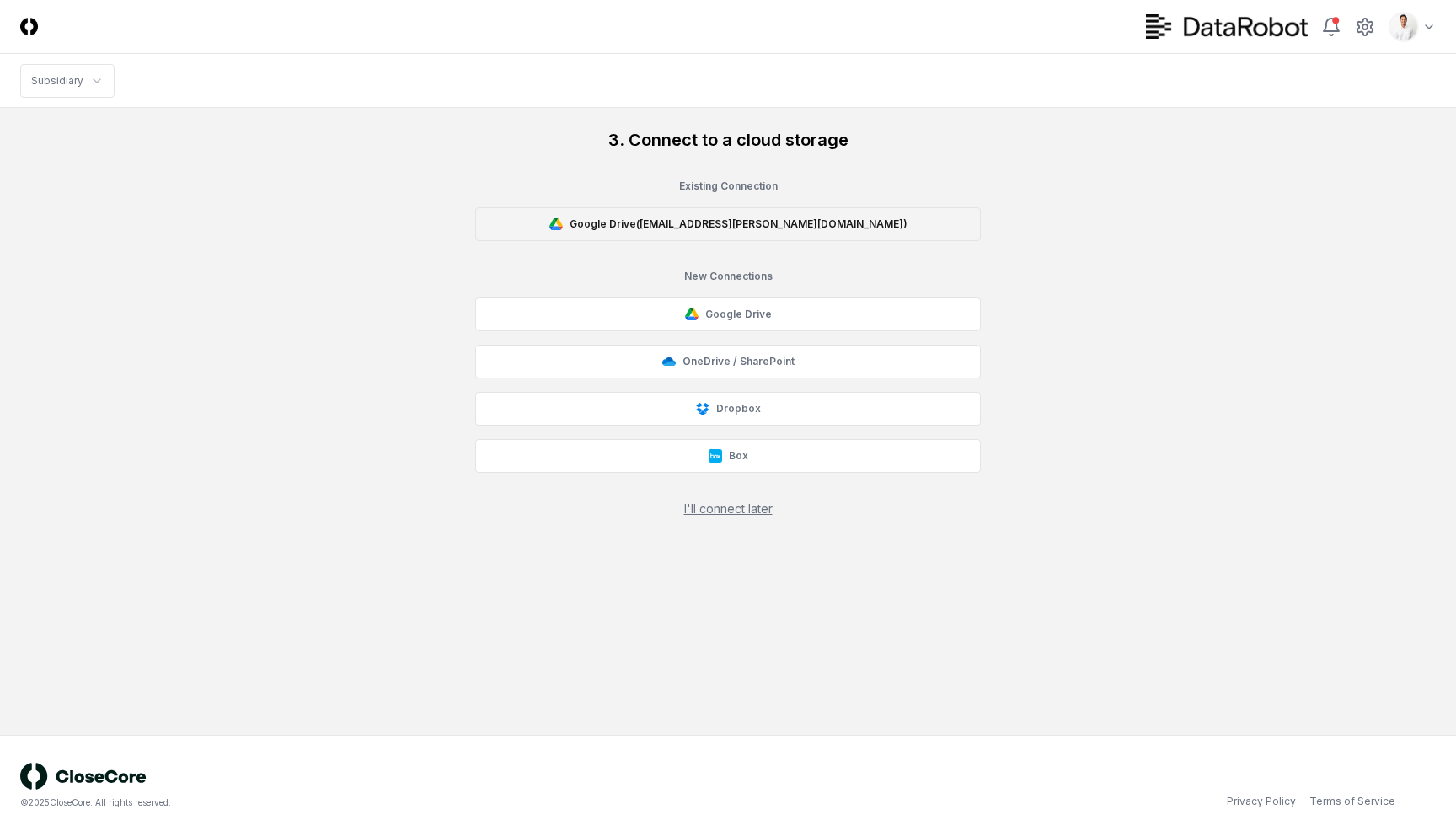
click at [748, 215] on button "Google Drive ( [EMAIL_ADDRESS][PERSON_NAME][DOMAIN_NAME] )" at bounding box center [728, 224] width 506 height 33
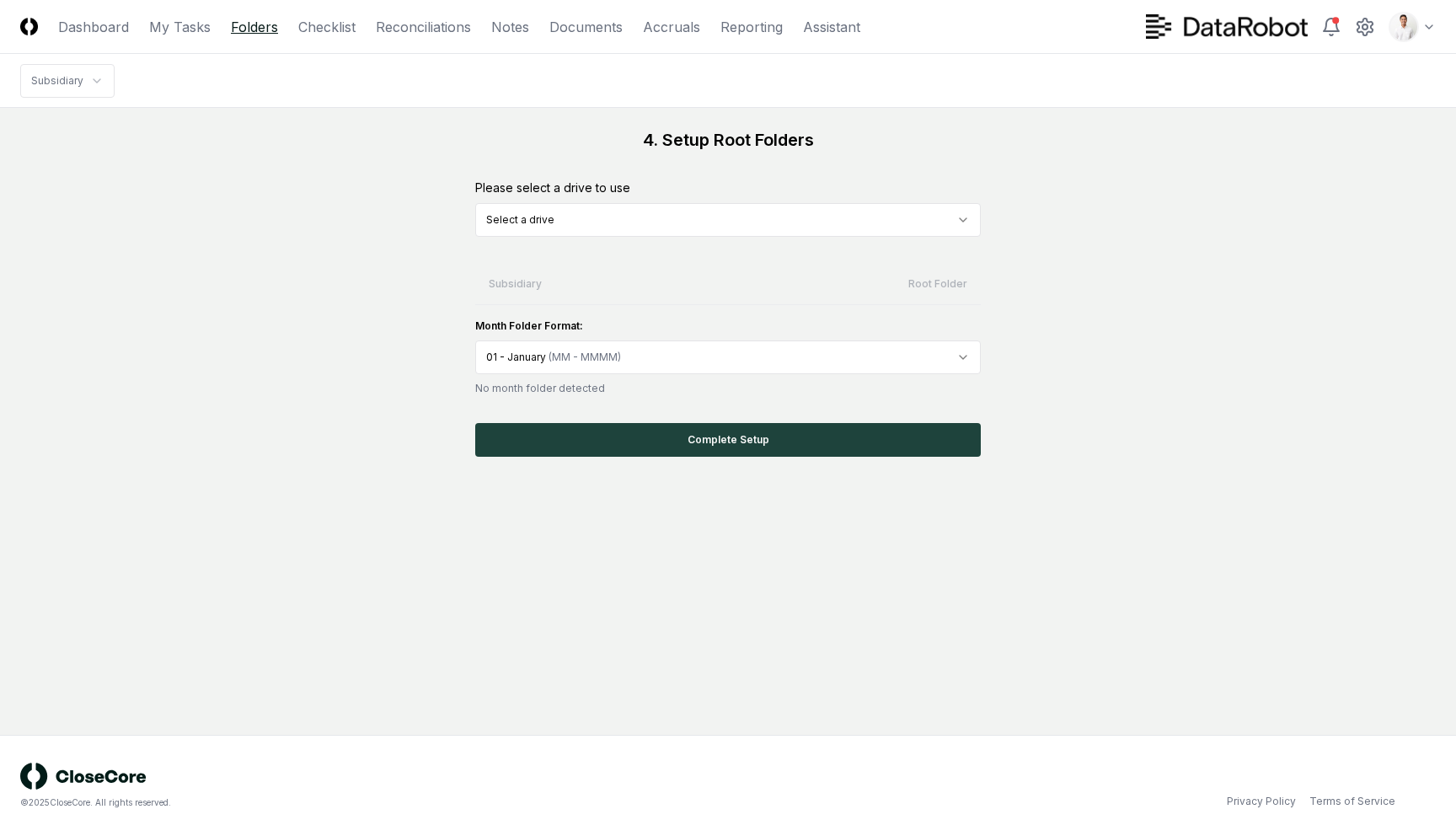
click at [270, 29] on link "Folders" at bounding box center [254, 27] width 47 height 20
